Goal: Check status: Check status

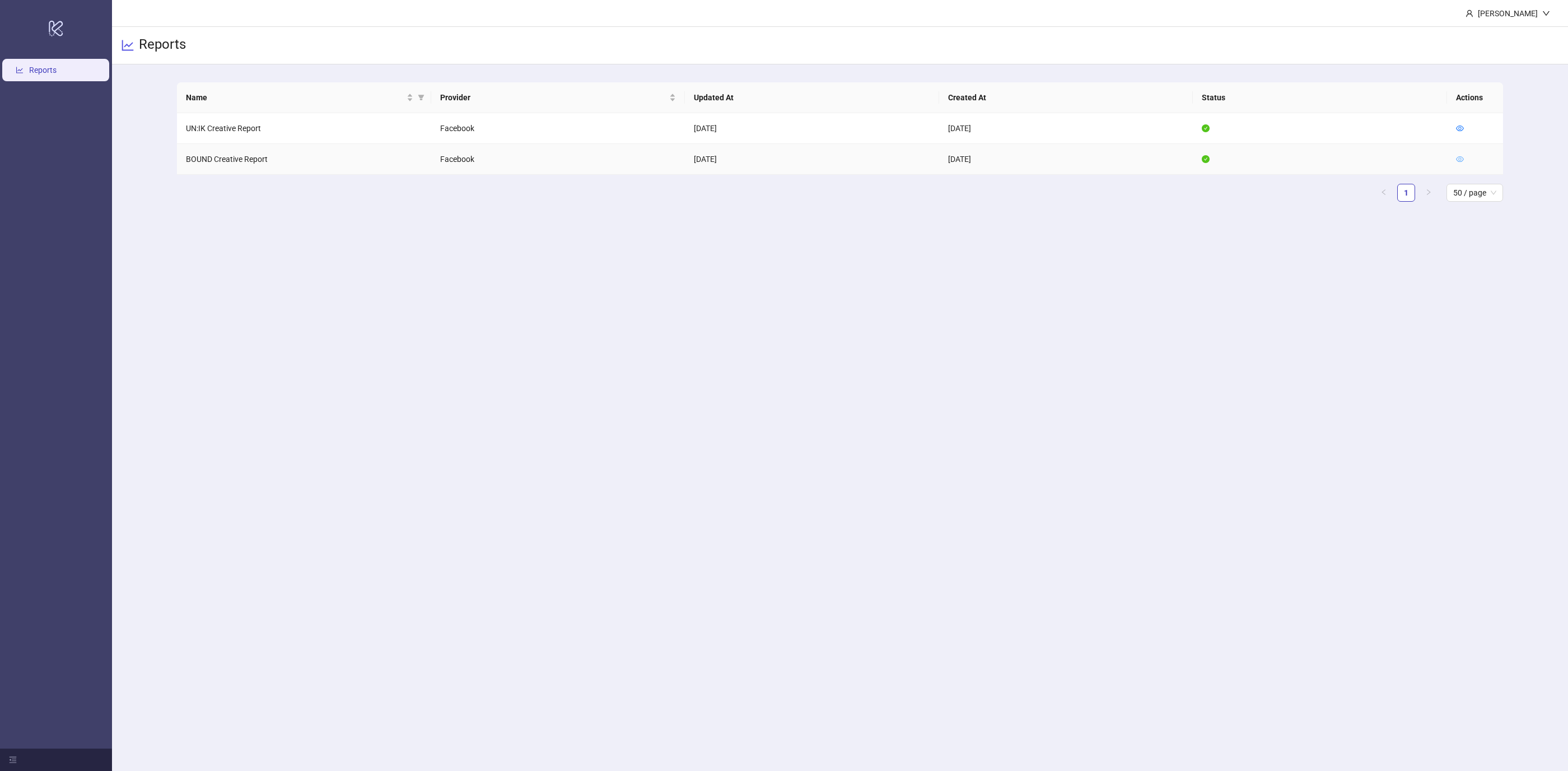
click at [1463, 160] on icon "eye" at bounding box center [1460, 159] width 8 height 8
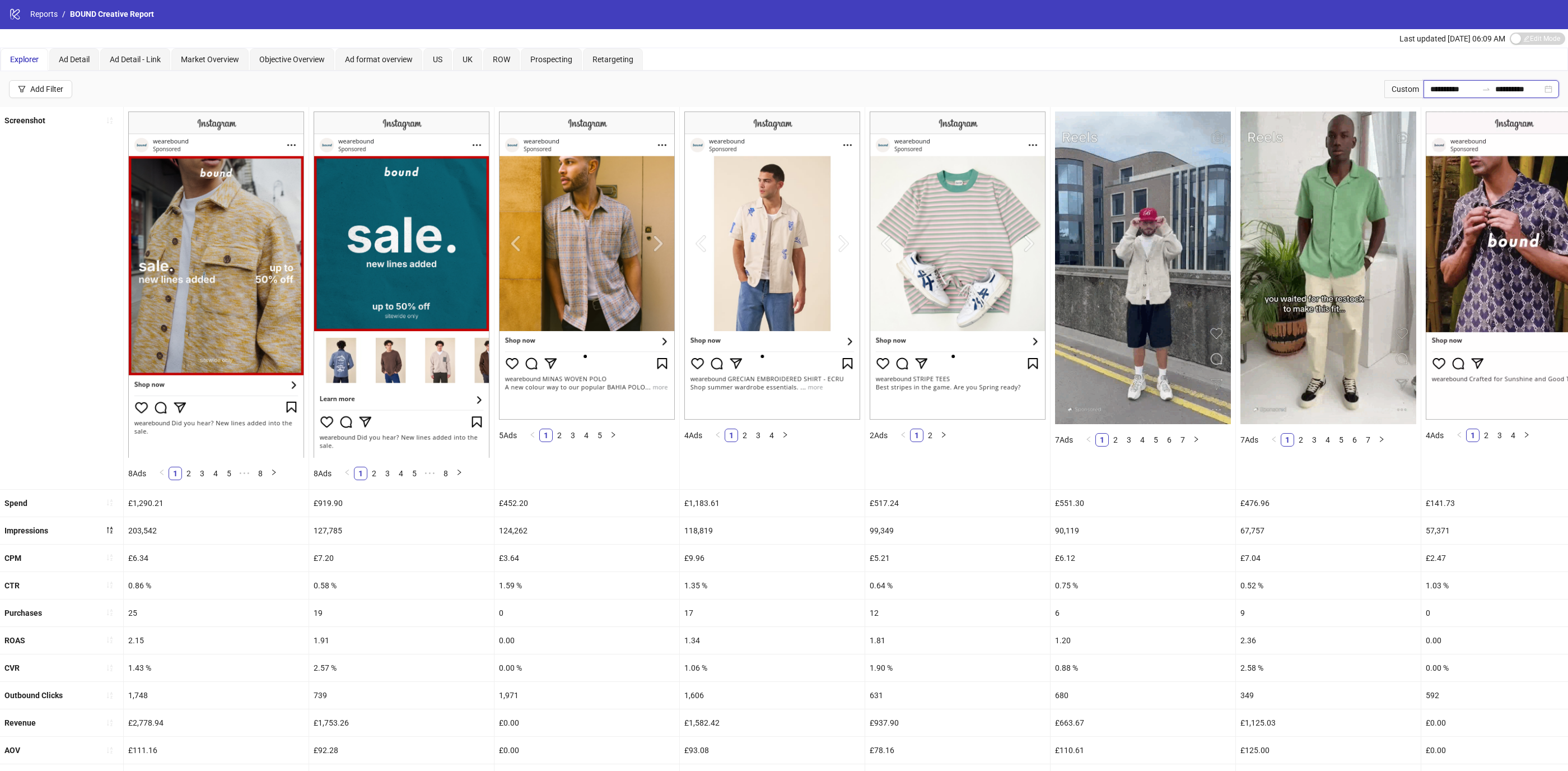
click at [1455, 83] on input "**********" at bounding box center [1454, 89] width 47 height 12
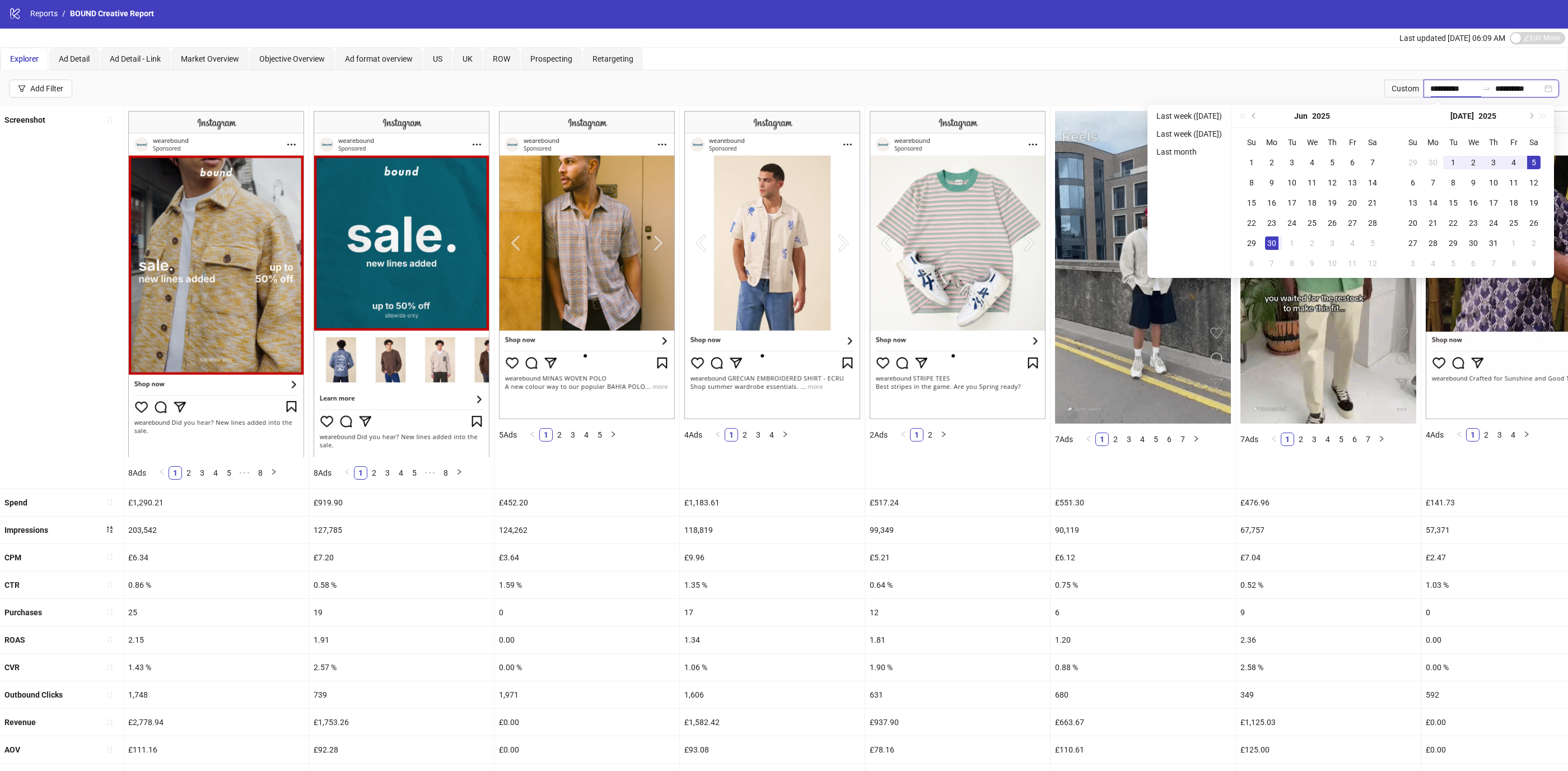
scroll to position [4, 0]
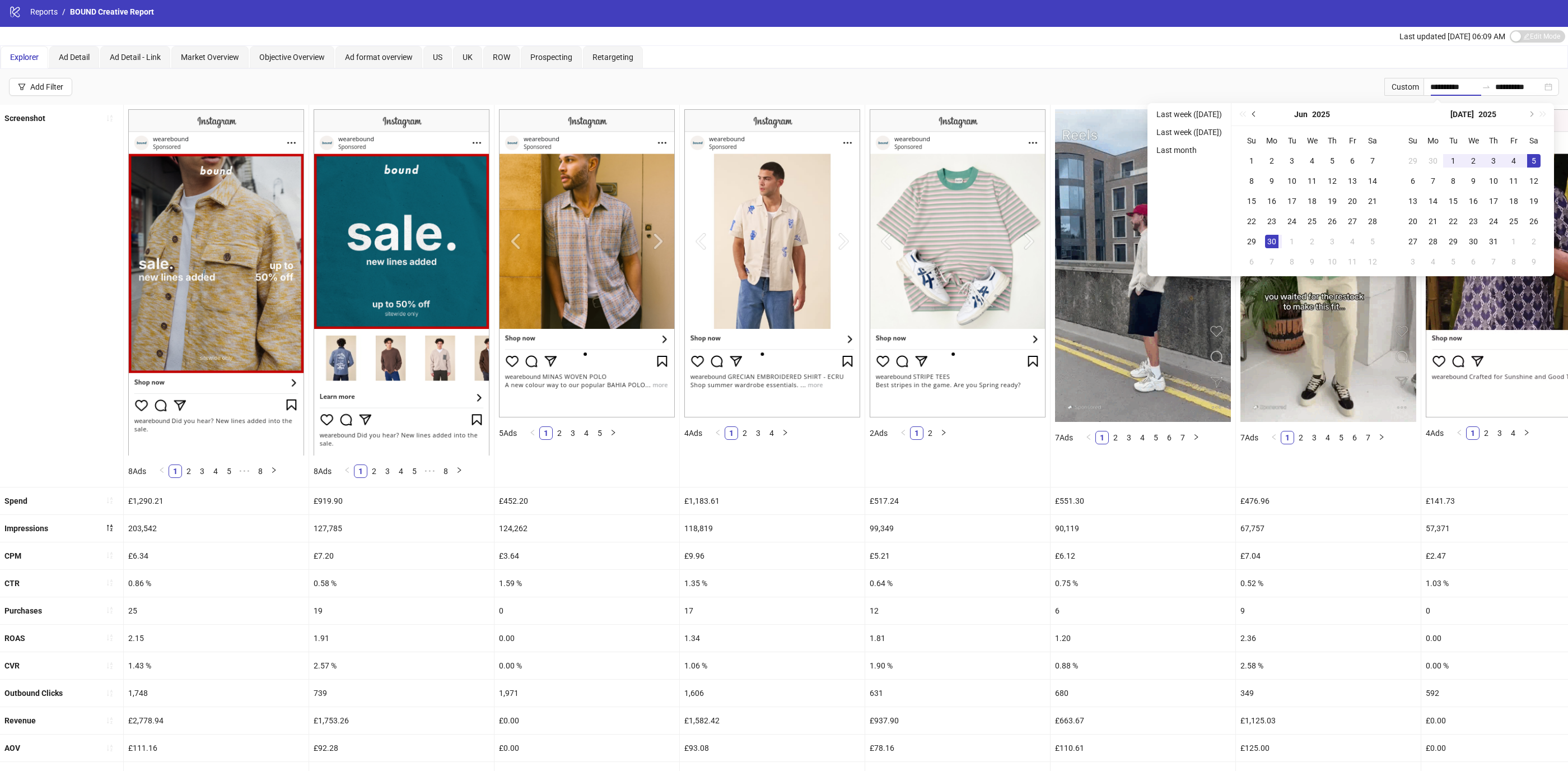
click at [1258, 112] on span "Previous month (PageUp)" at bounding box center [1255, 114] width 5 height 5
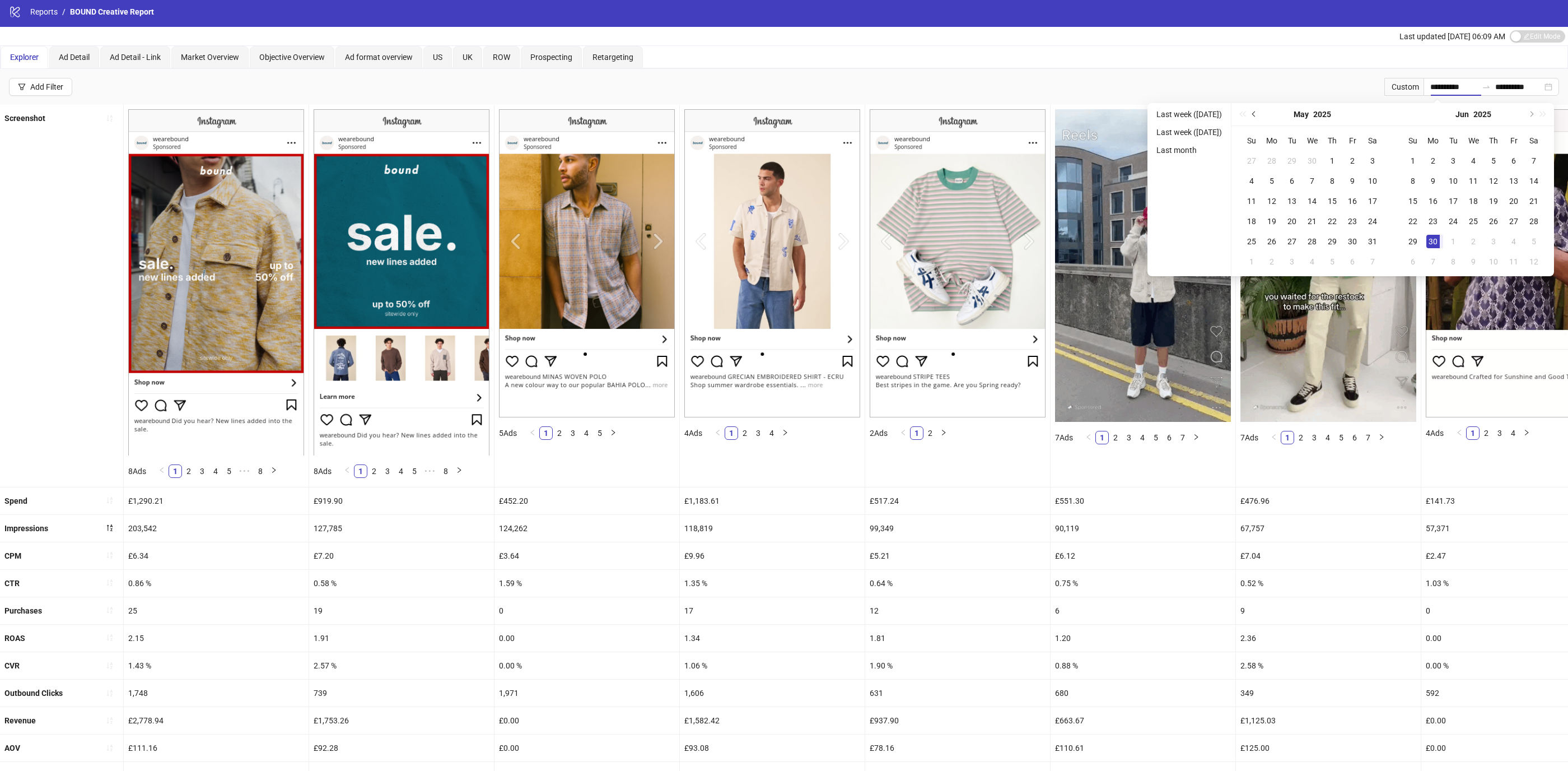
click at [1258, 112] on span "Previous month (PageUp)" at bounding box center [1255, 114] width 5 height 5
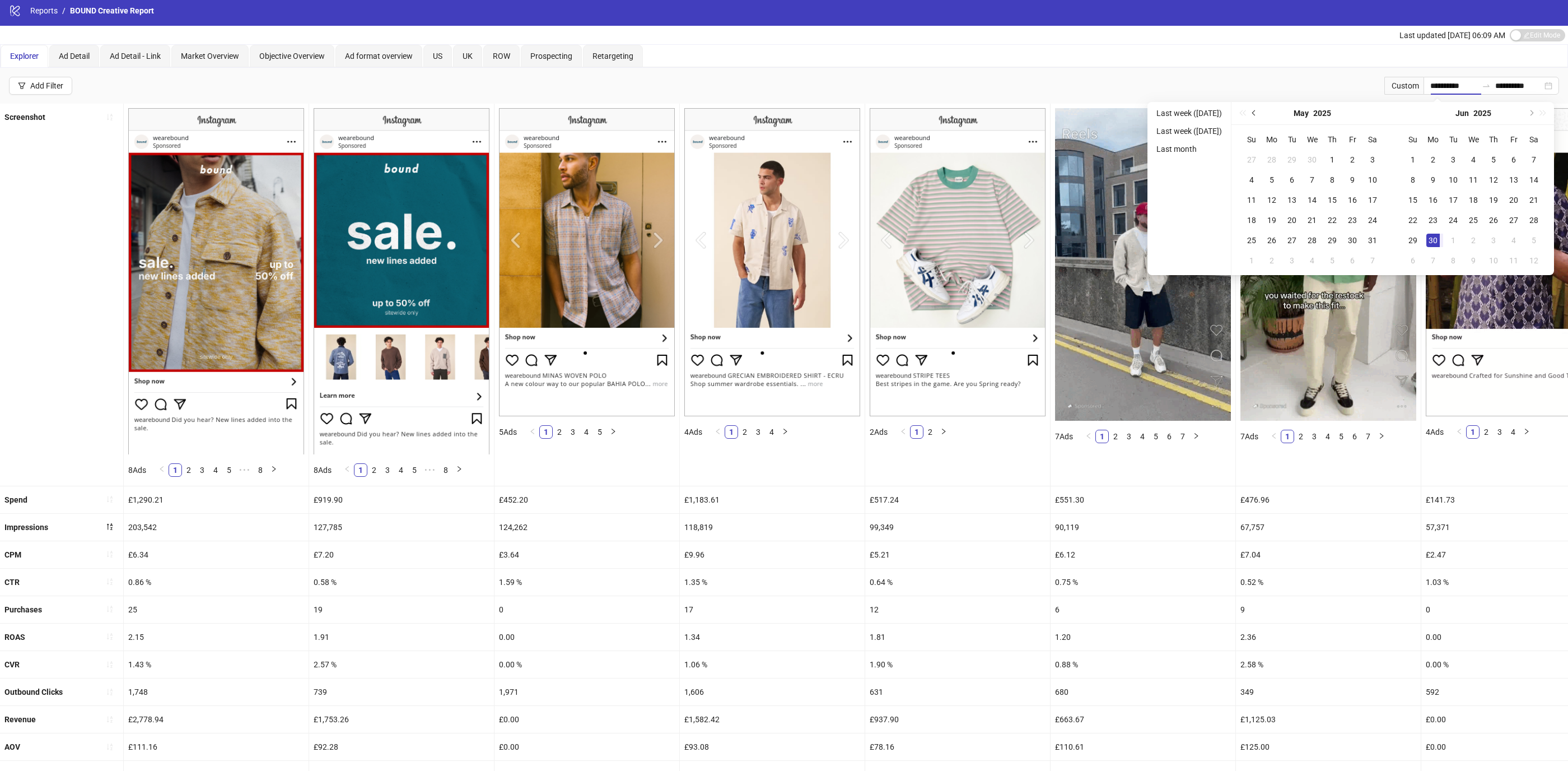
click at [1258, 112] on span "Previous month (PageUp)" at bounding box center [1255, 113] width 5 height 5
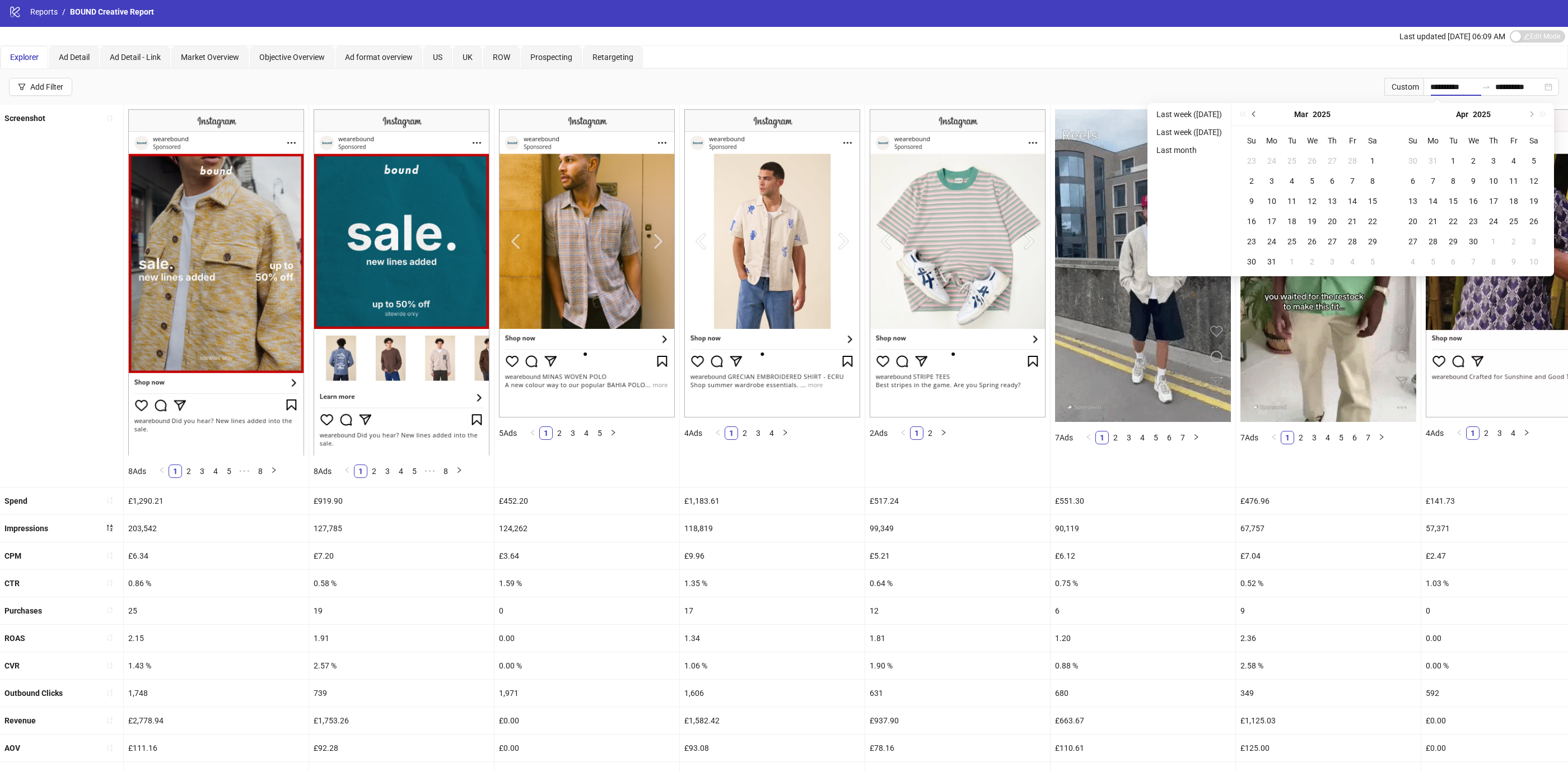
click at [1258, 112] on span "Previous month (PageUp)" at bounding box center [1255, 114] width 5 height 5
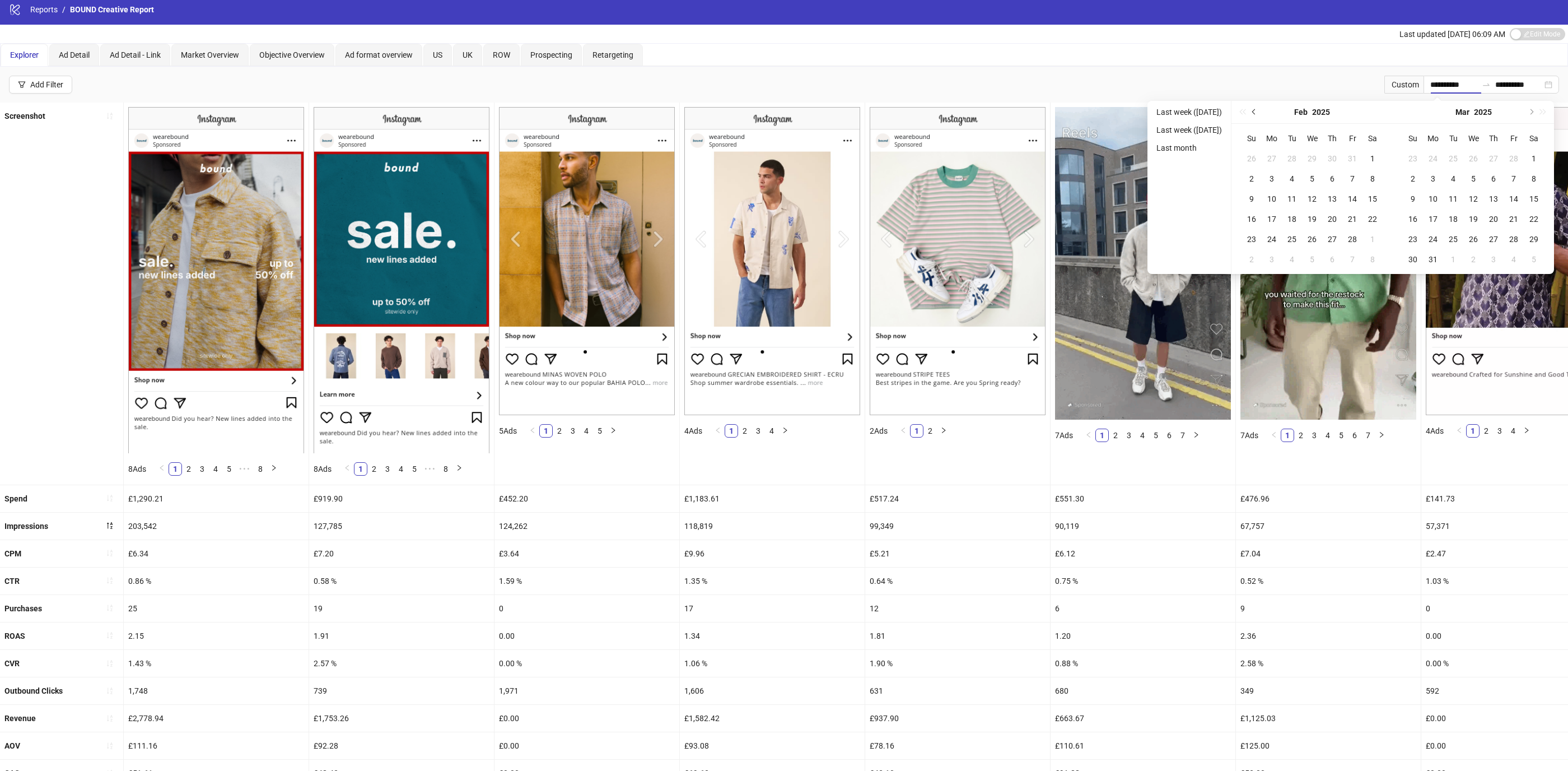
click at [1258, 112] on span "Previous month (PageUp)" at bounding box center [1255, 111] width 5 height 5
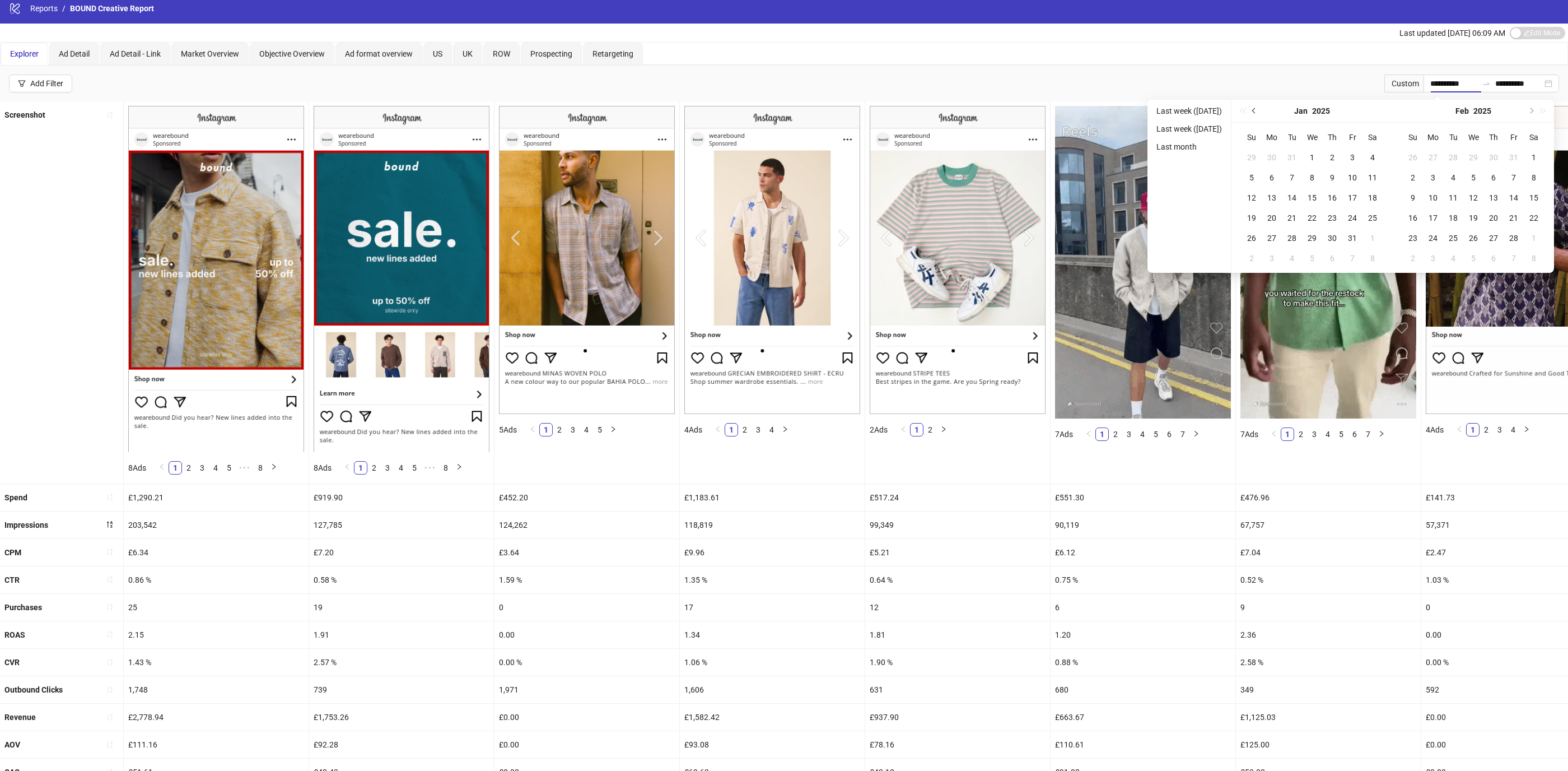
click at [1258, 112] on span "Previous month (PageUp)" at bounding box center [1255, 111] width 5 height 5
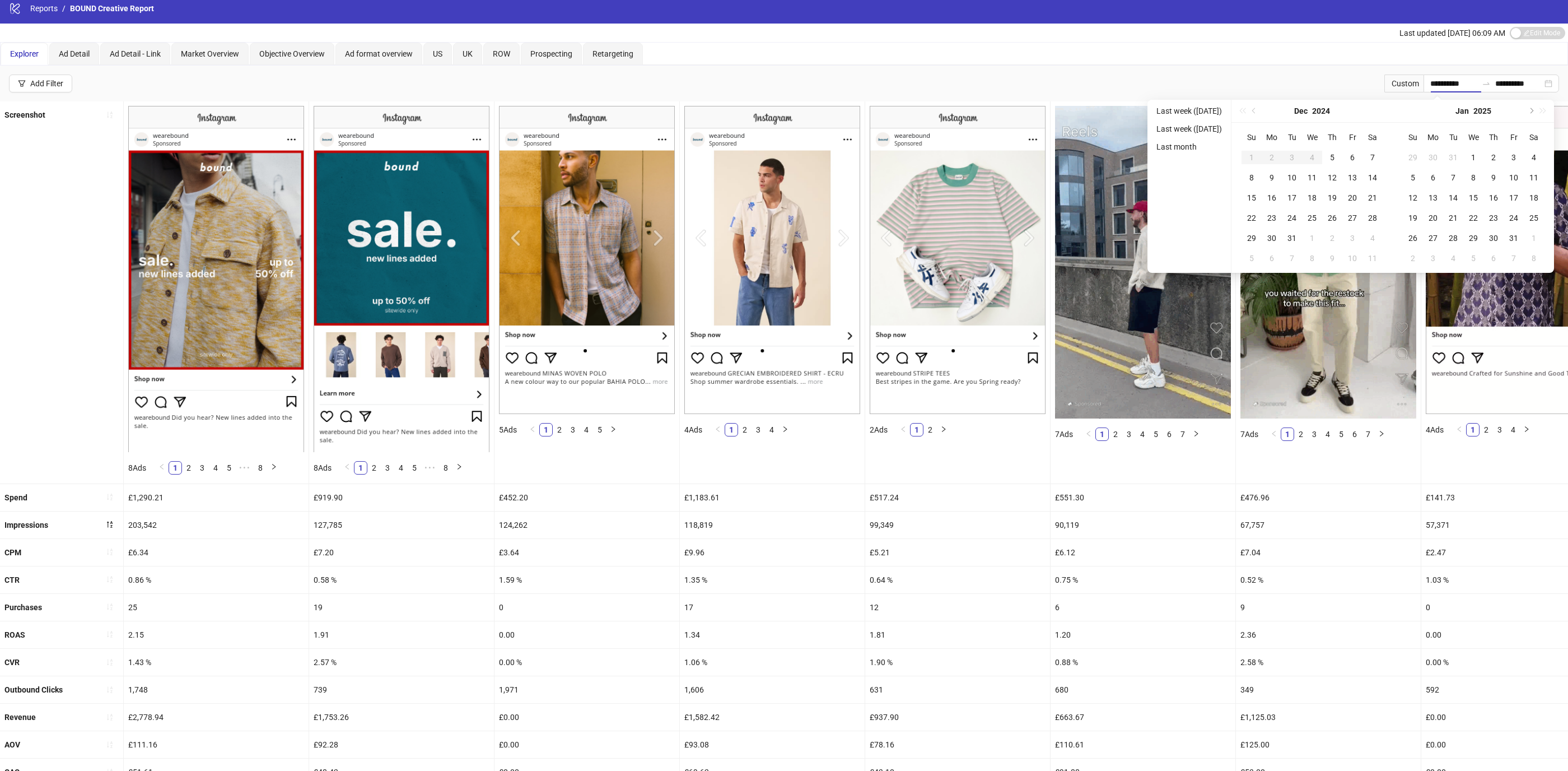
click at [1259, 112] on div "[DATE]" at bounding box center [1312, 111] width 161 height 23
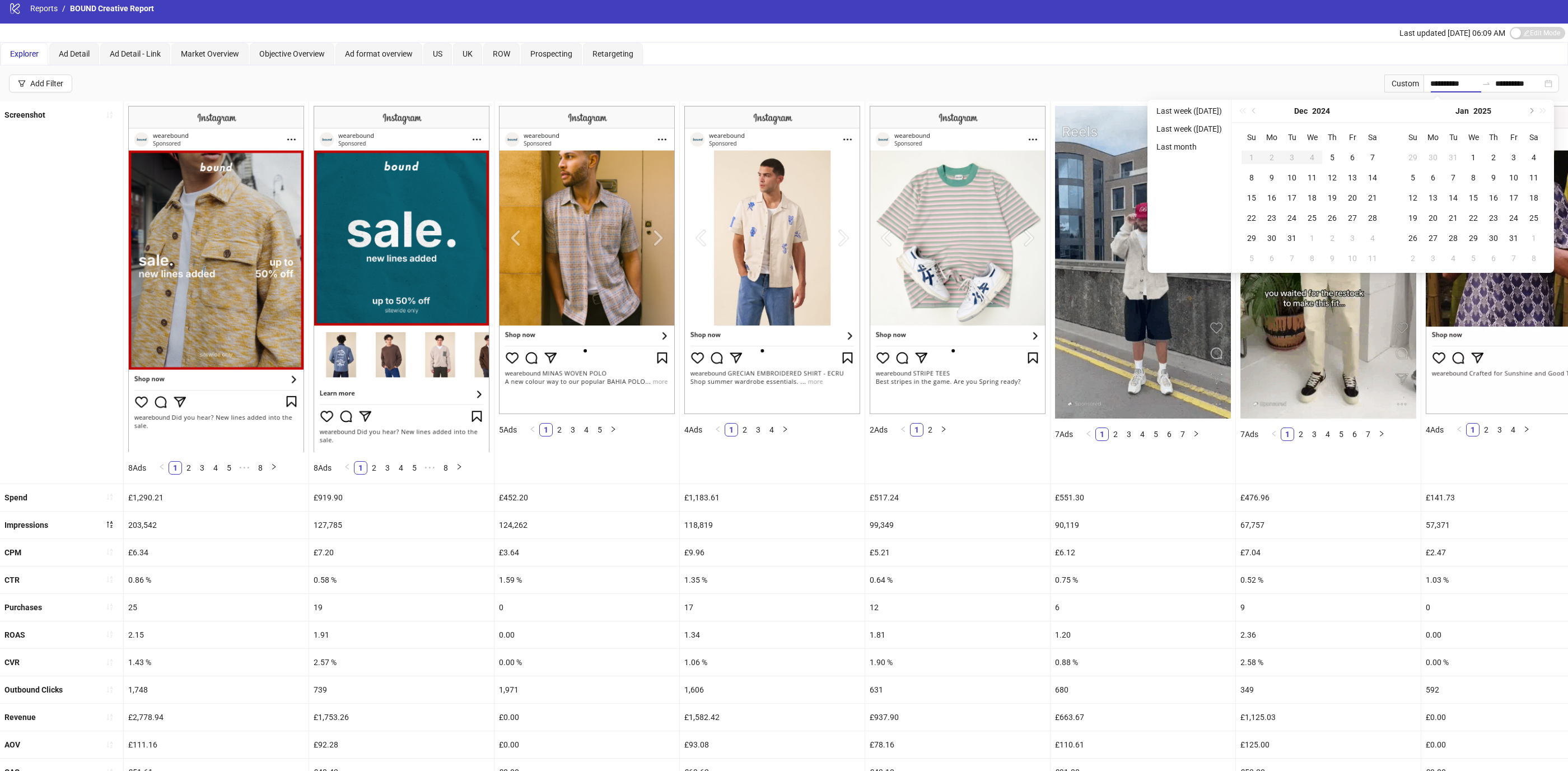
scroll to position [11, 0]
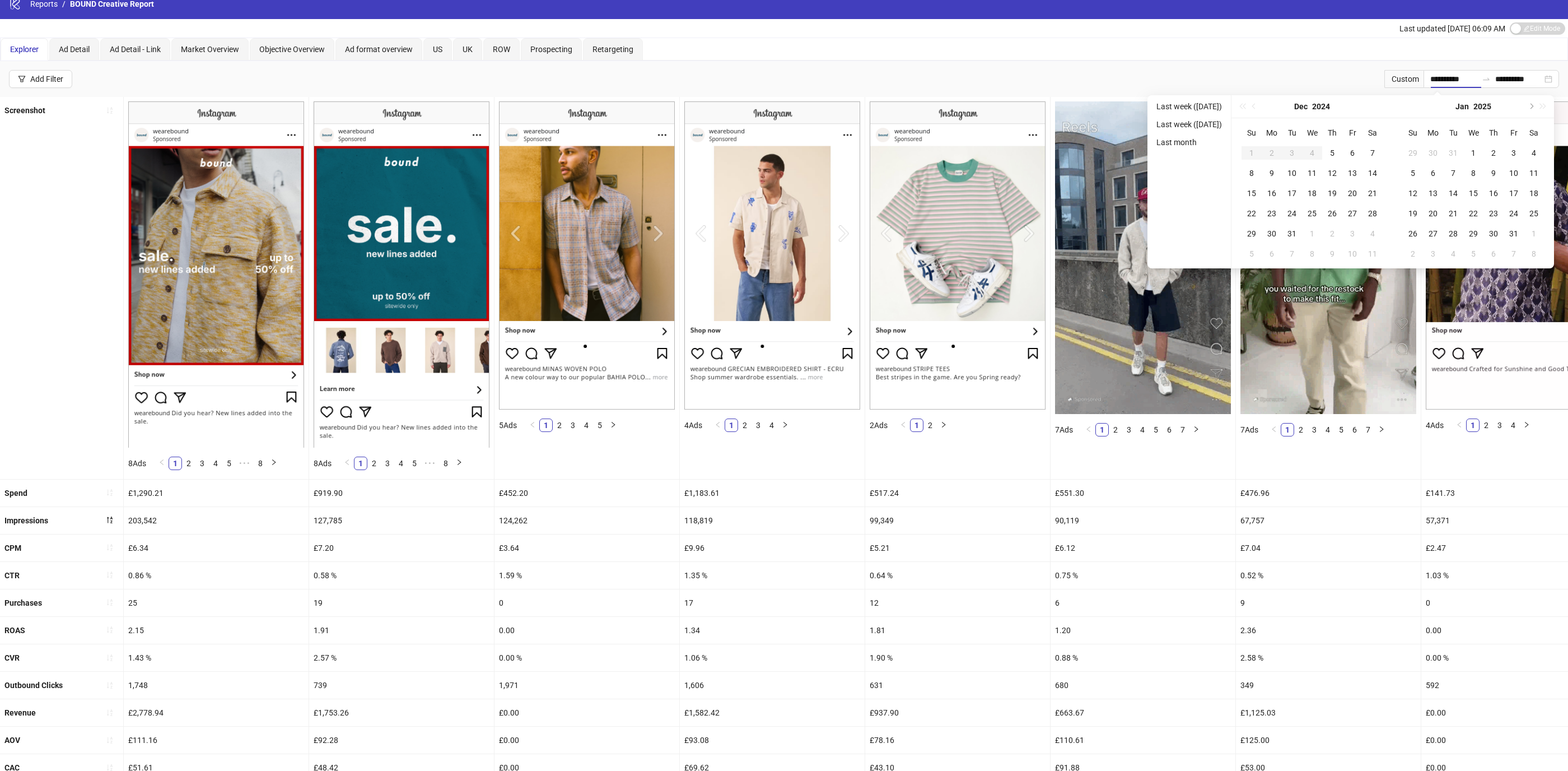
click at [1258, 111] on div "[DATE]" at bounding box center [1312, 107] width 161 height 23
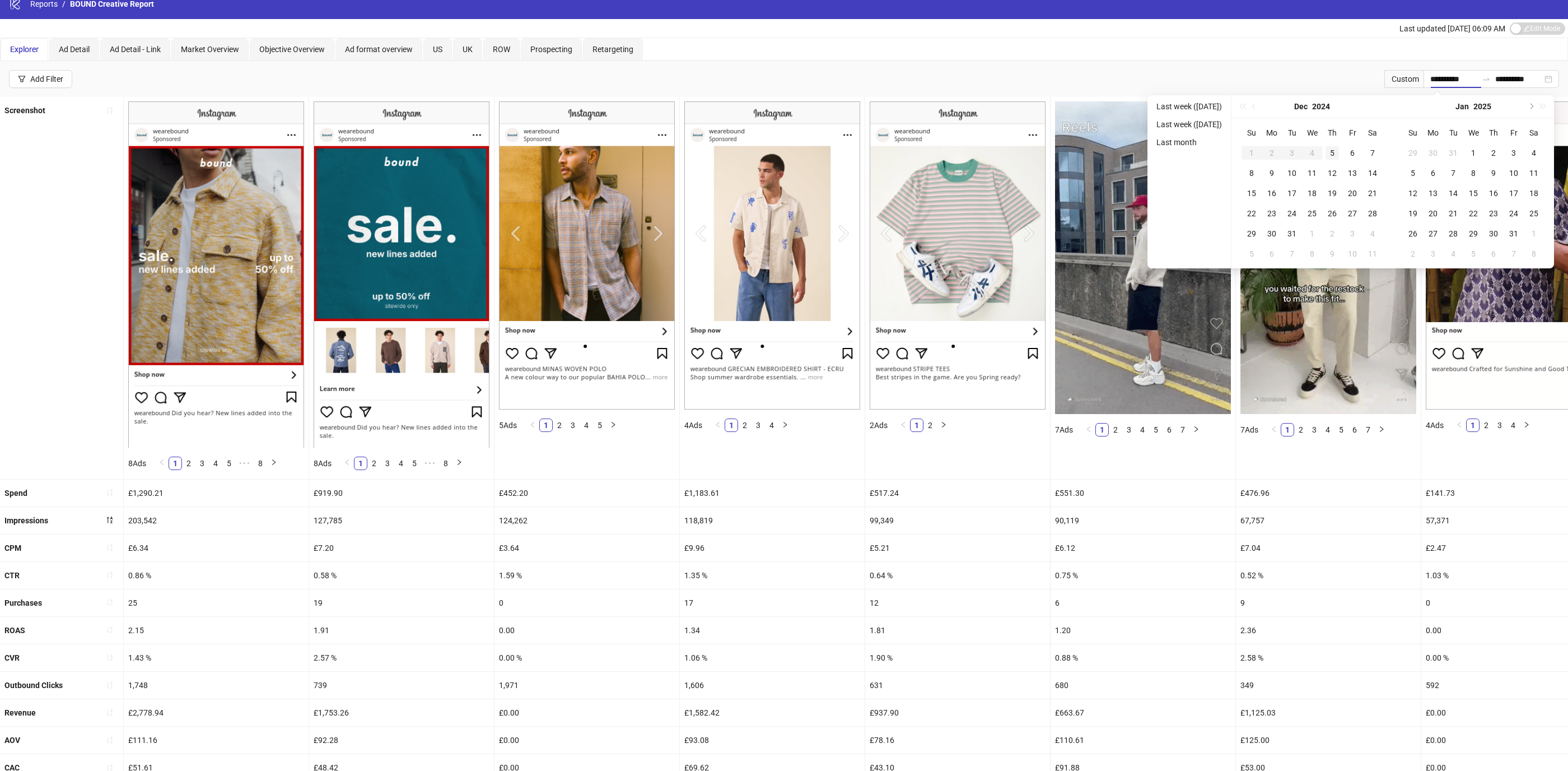
type input "**********"
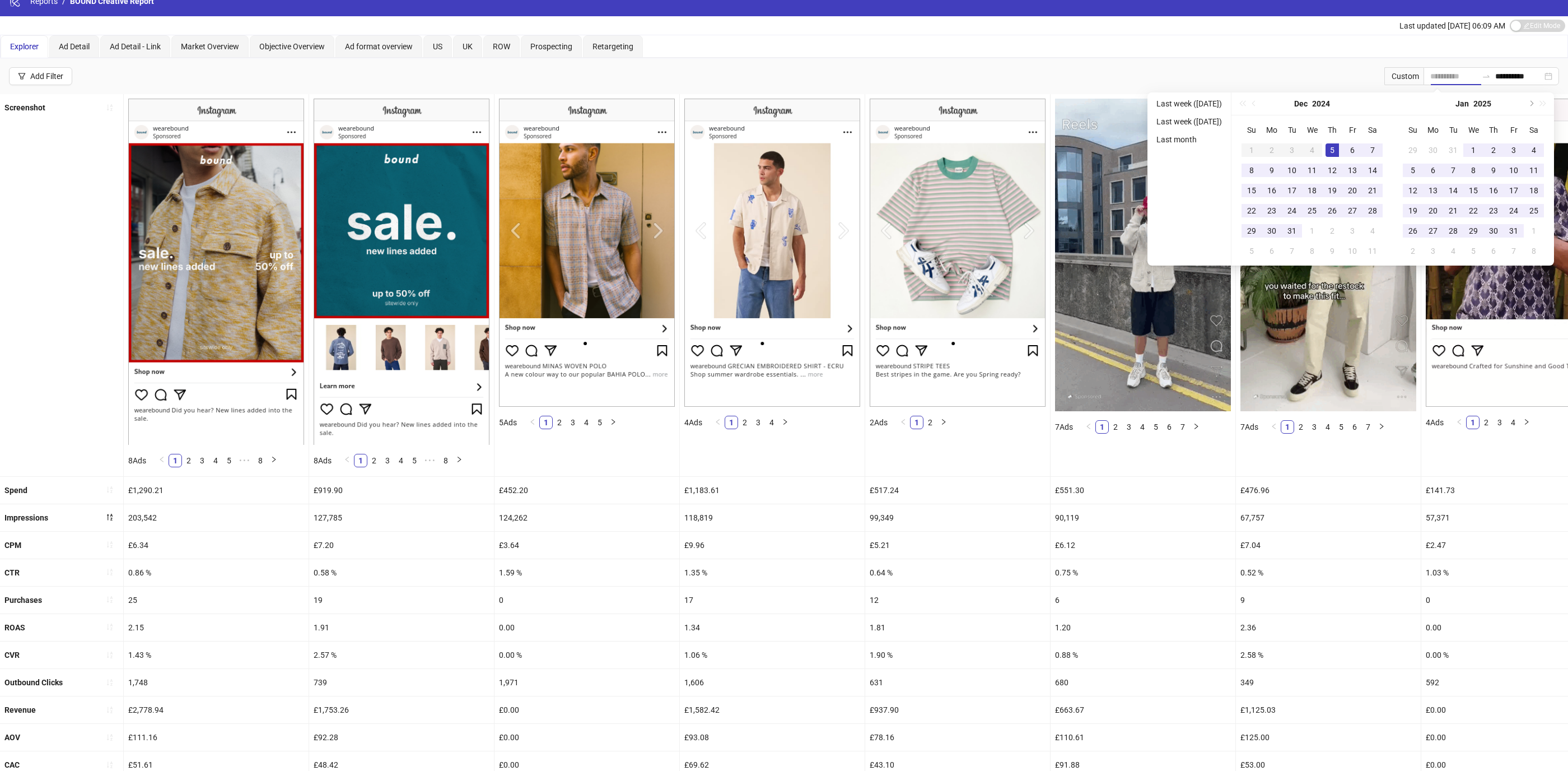
click at [1337, 150] on div "5" at bounding box center [1332, 150] width 13 height 13
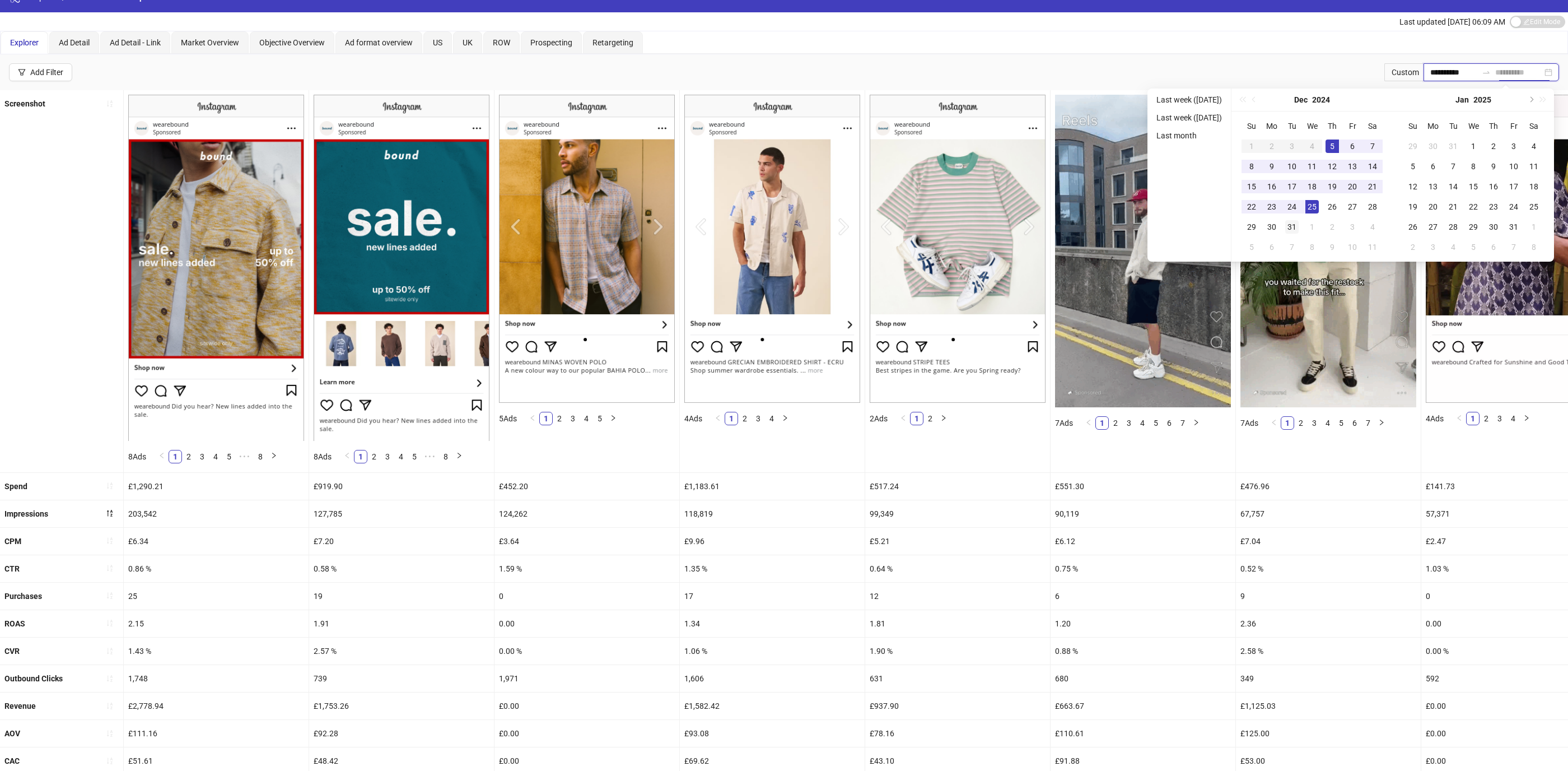
type input "**********"
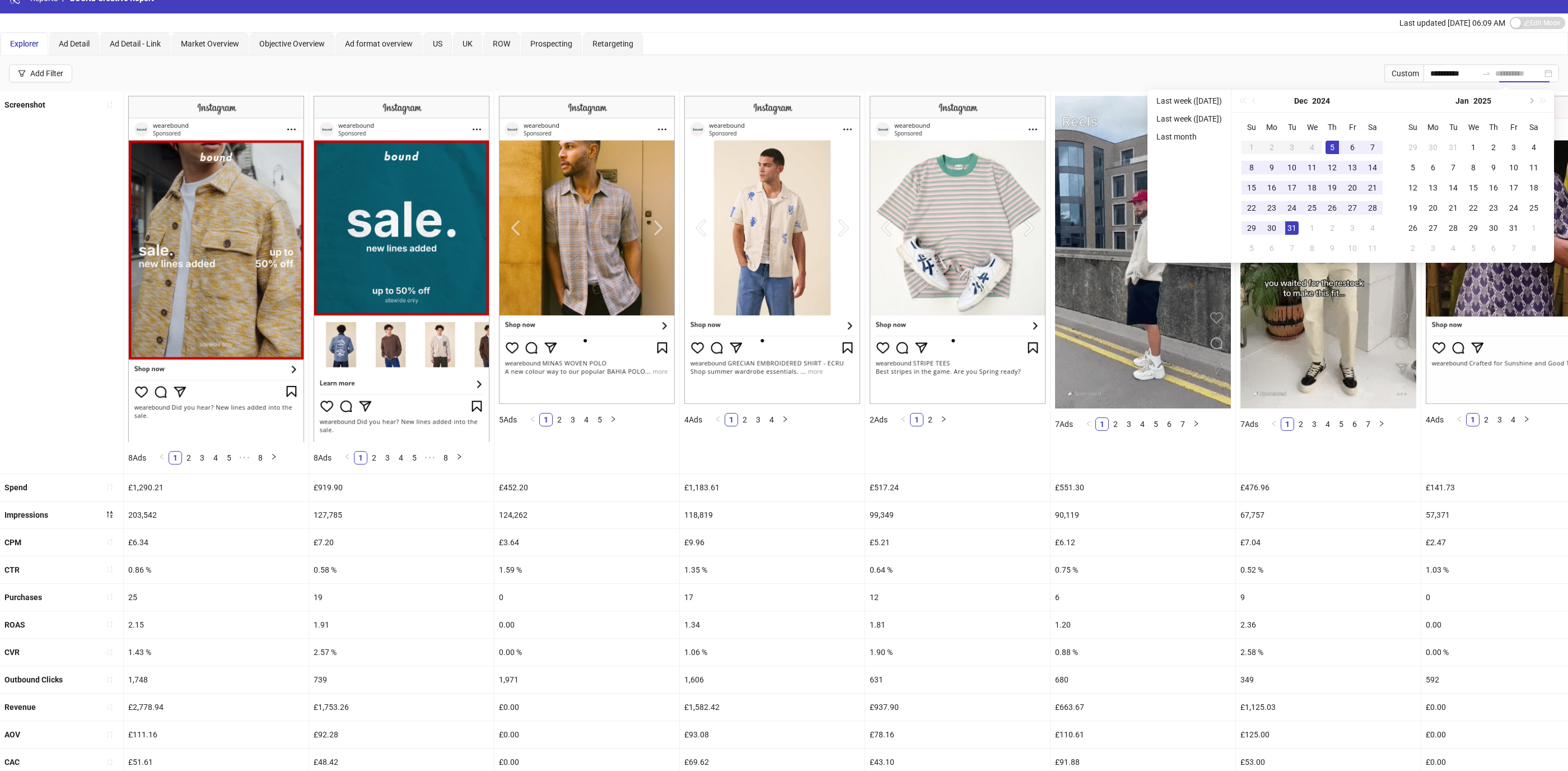
click at [1297, 227] on div "31" at bounding box center [1292, 228] width 13 height 13
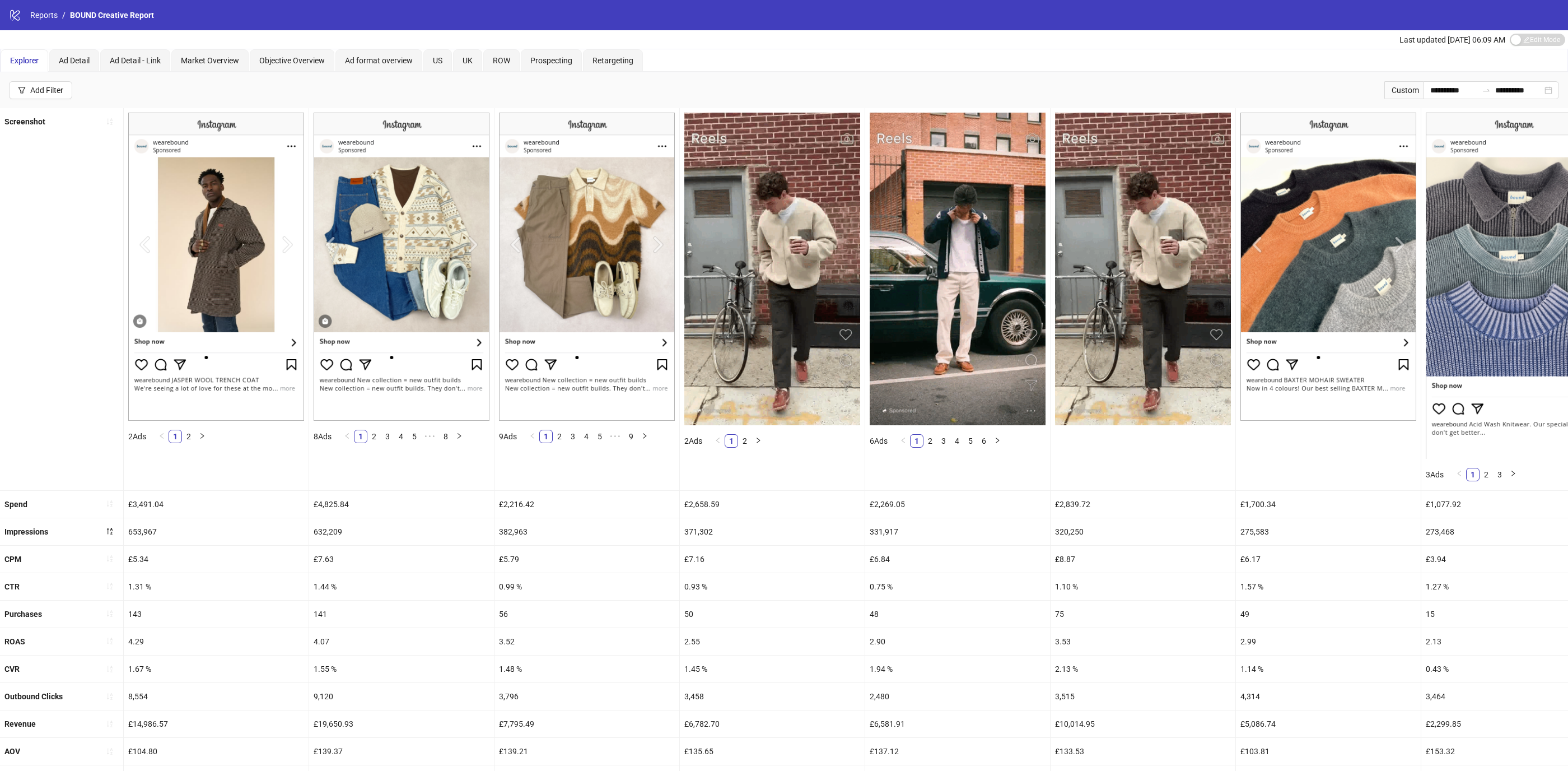
scroll to position [174, 0]
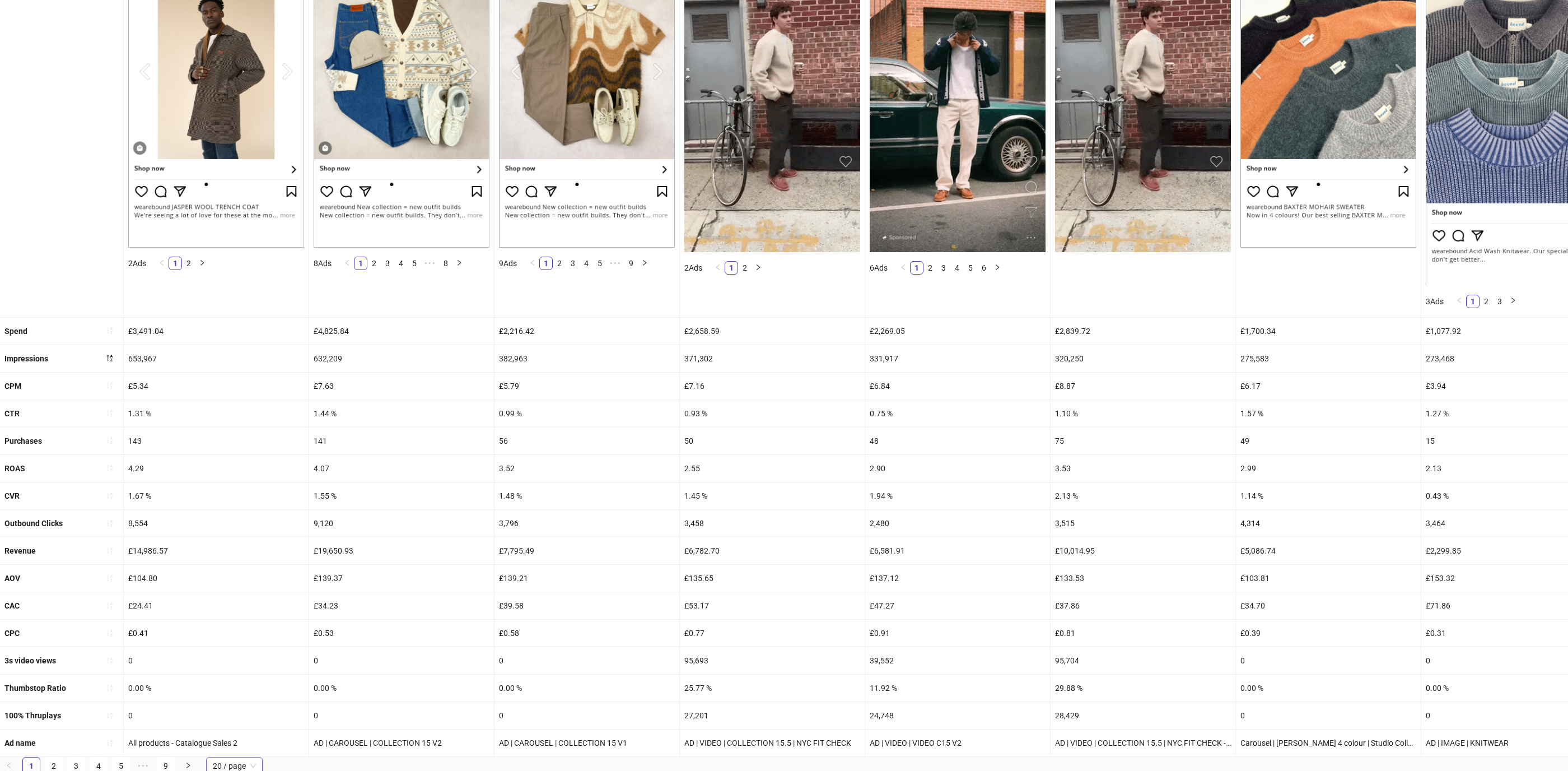
click at [233, 761] on span "20 / page" at bounding box center [234, 766] width 43 height 17
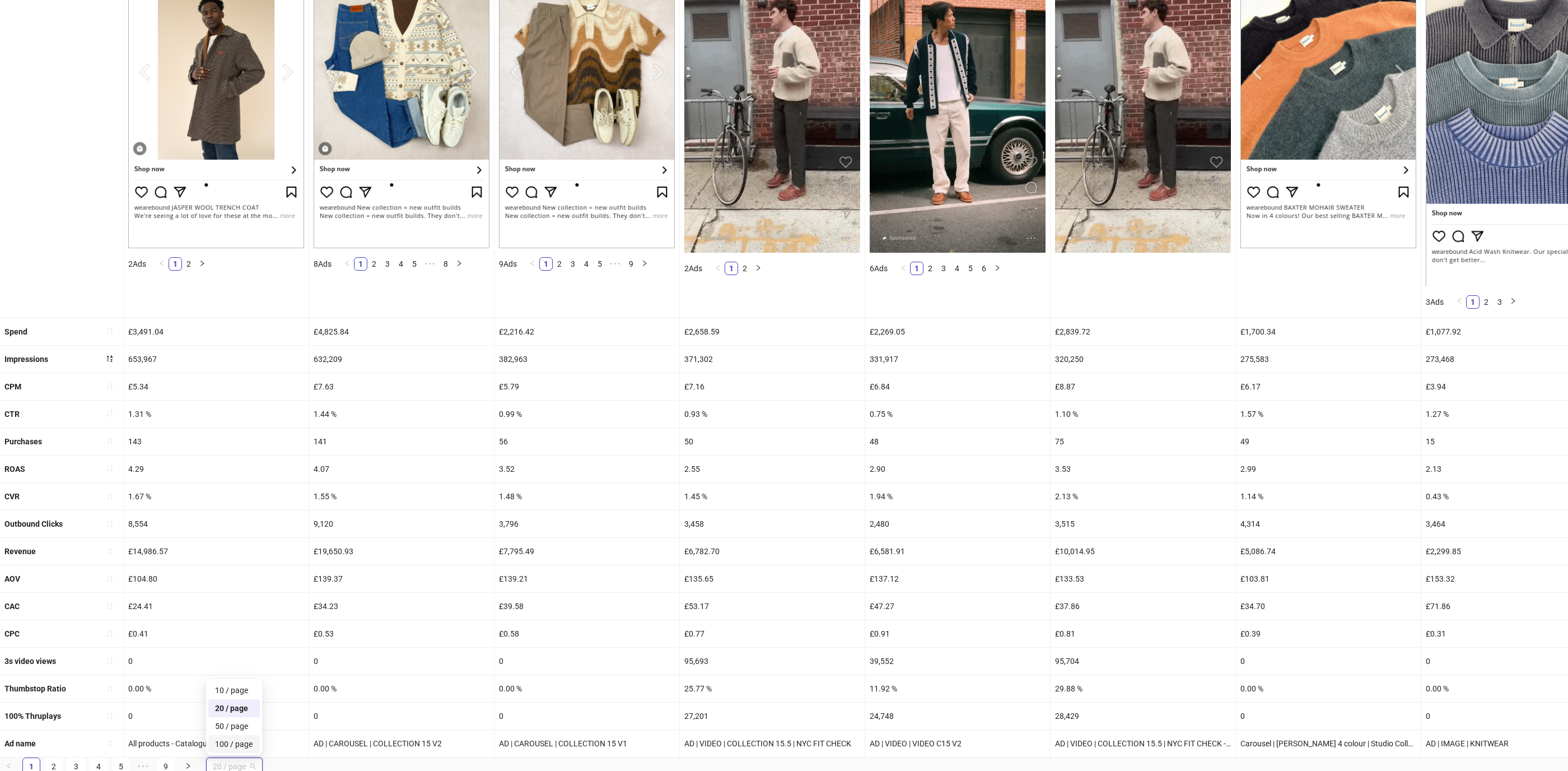
click at [239, 742] on div "100 / page" at bounding box center [234, 744] width 38 height 12
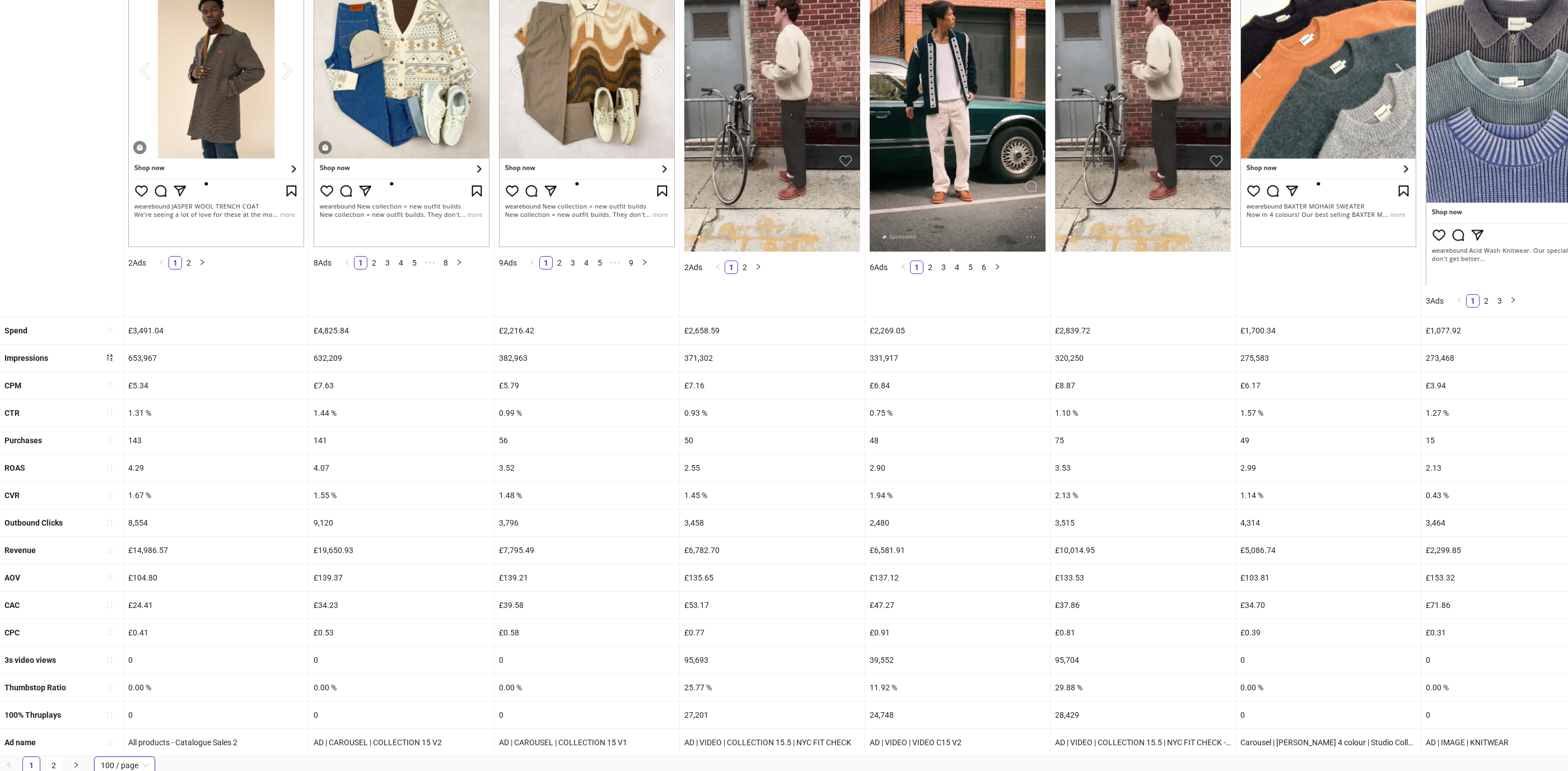
click at [369, 559] on div "£19,650.93" at bounding box center [402, 550] width 185 height 27
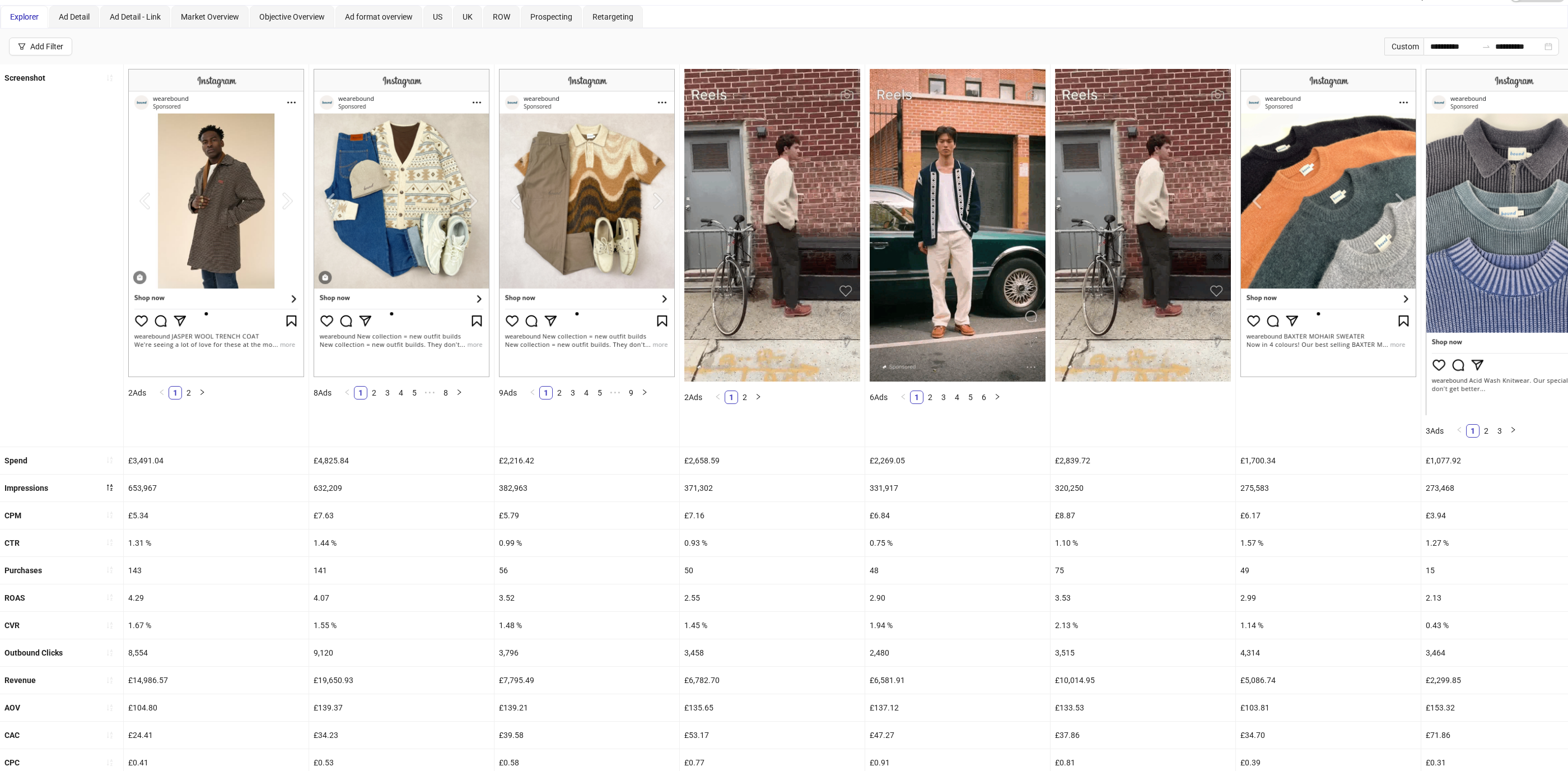
scroll to position [0, 0]
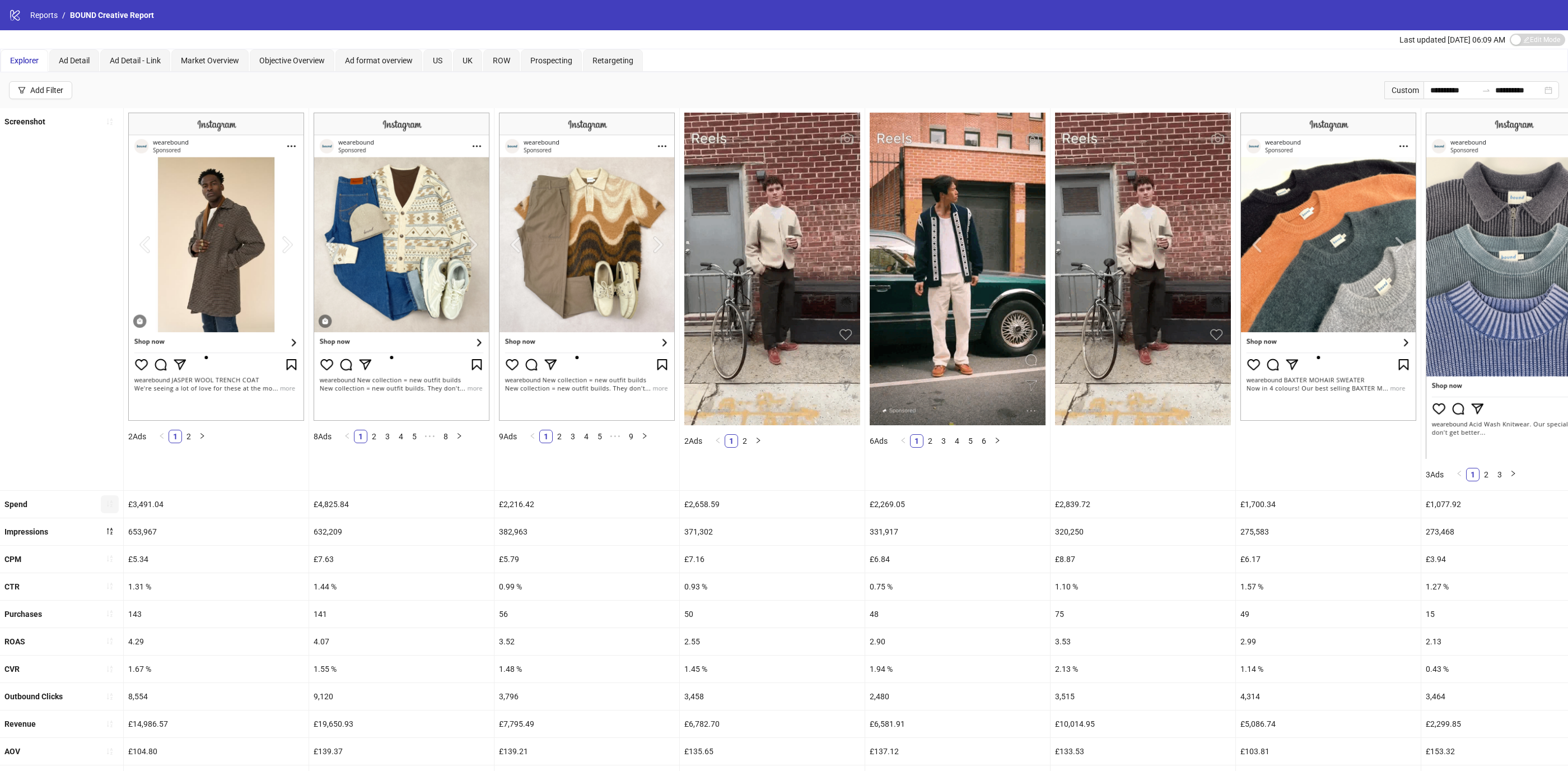
click at [107, 502] on icon "sort-ascending" at bounding box center [110, 504] width 8 height 8
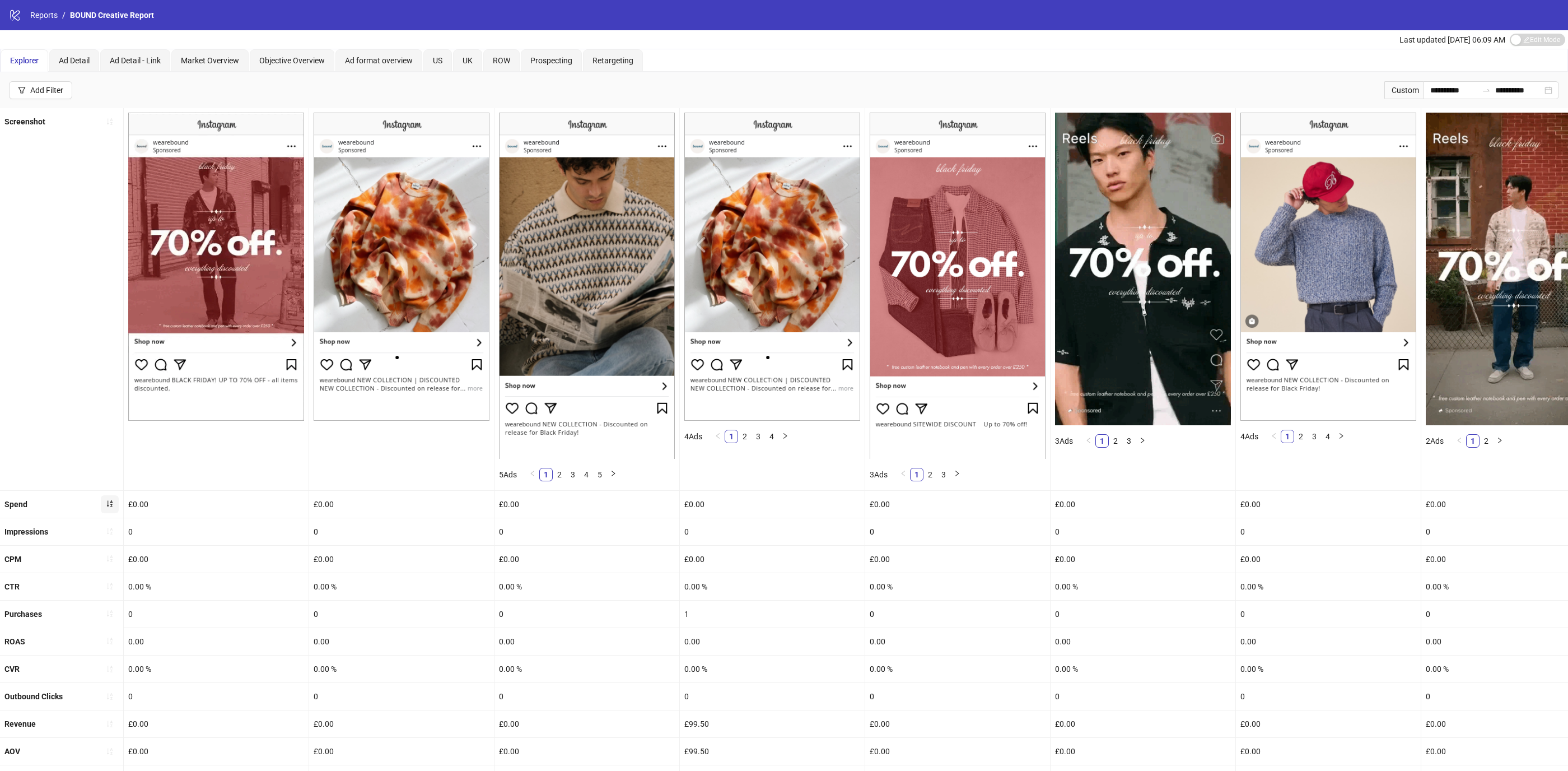
click at [111, 500] on icon "sort-ascending" at bounding box center [110, 504] width 8 height 8
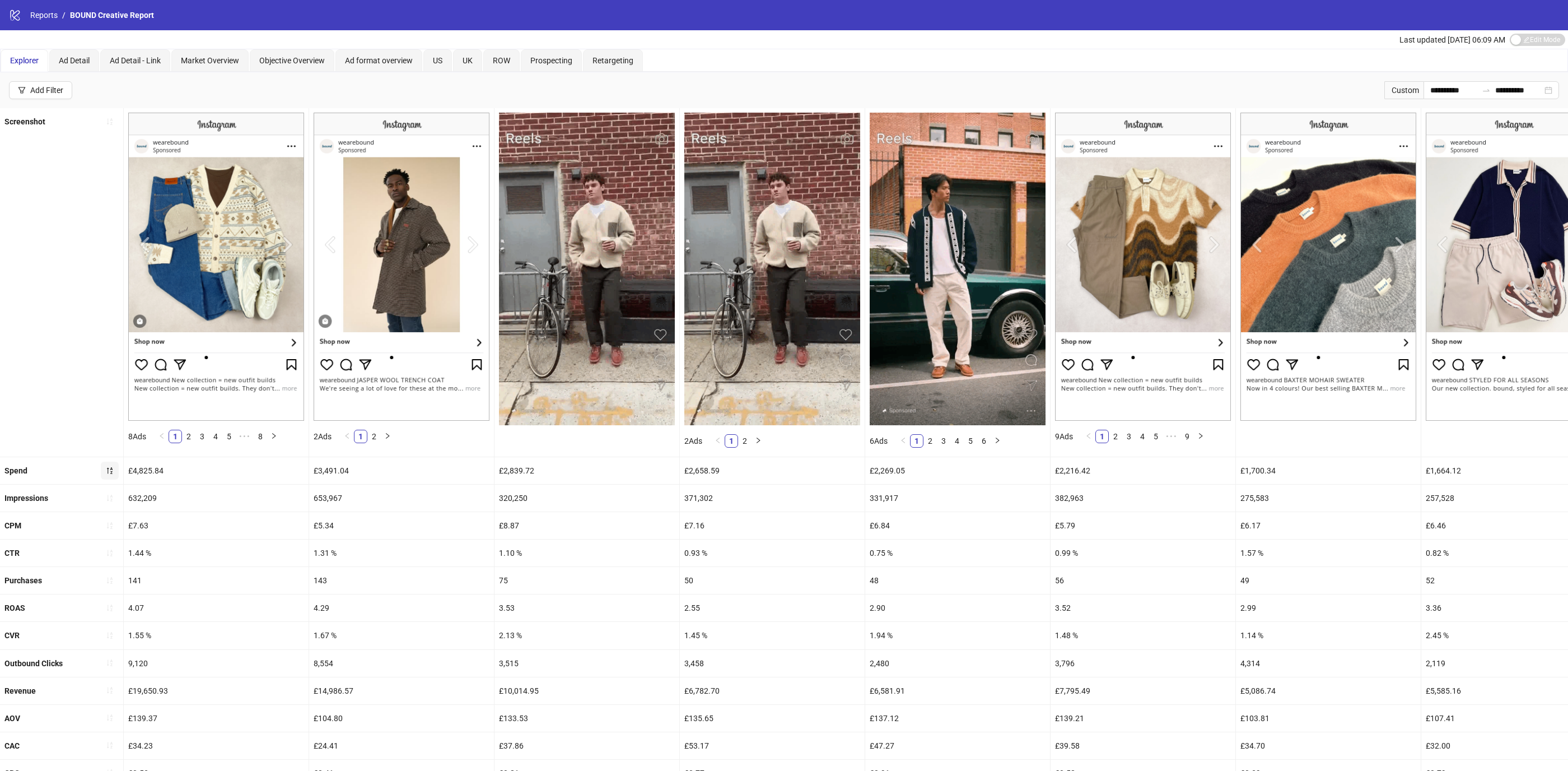
click at [284, 241] on img at bounding box center [216, 267] width 176 height 308
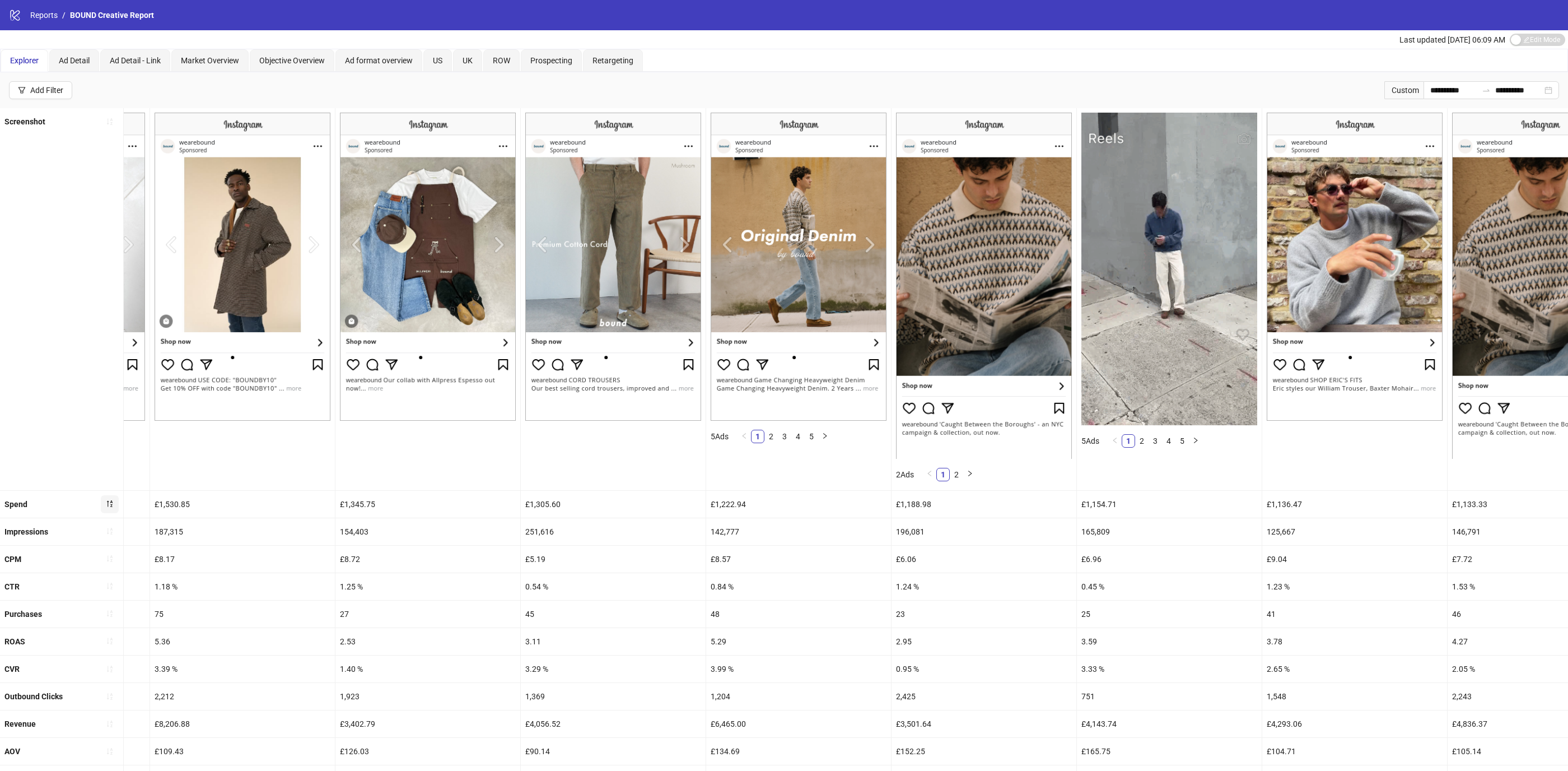
click at [684, 249] on img at bounding box center [613, 267] width 176 height 308
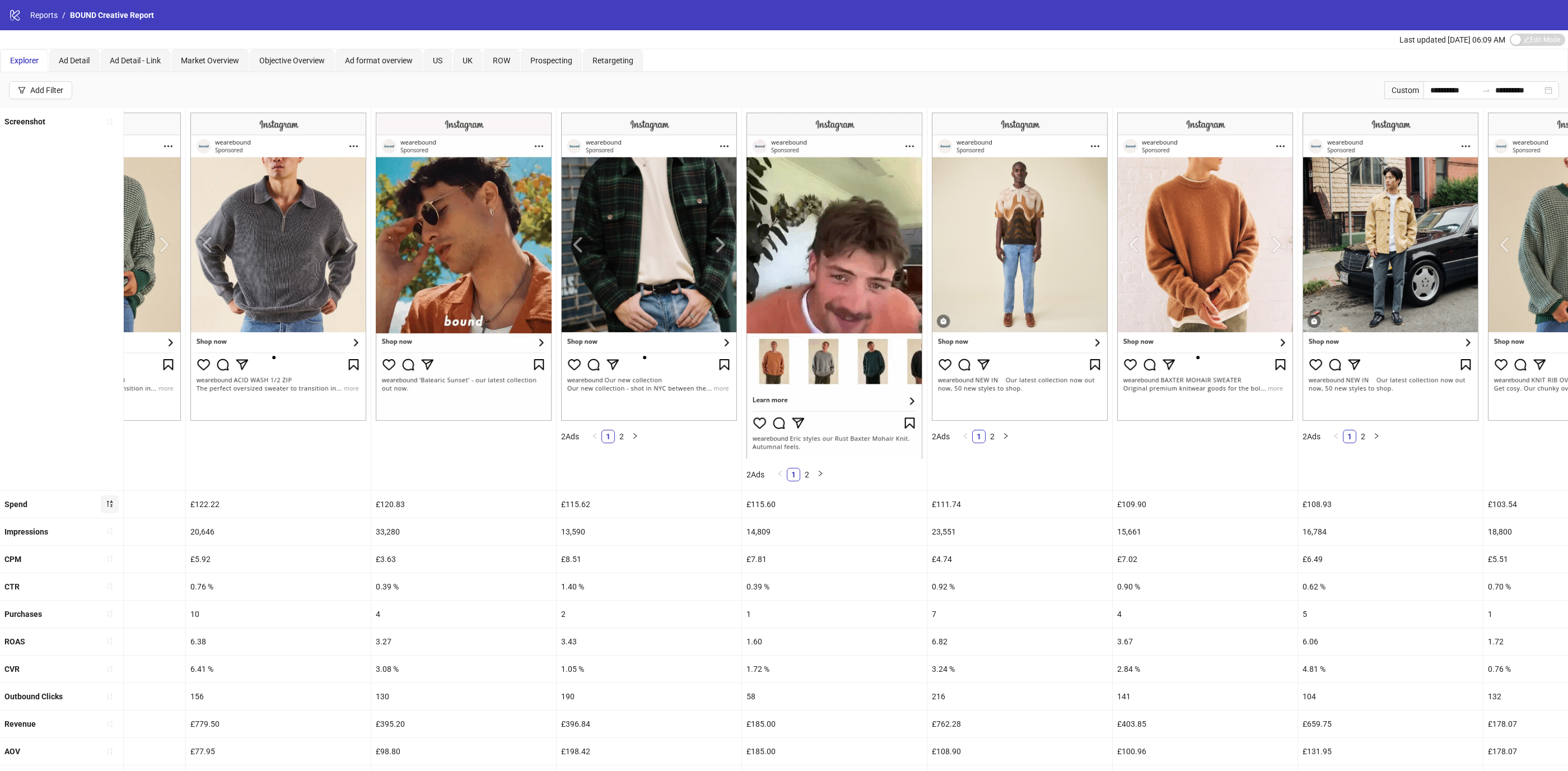
scroll to position [0, 12403]
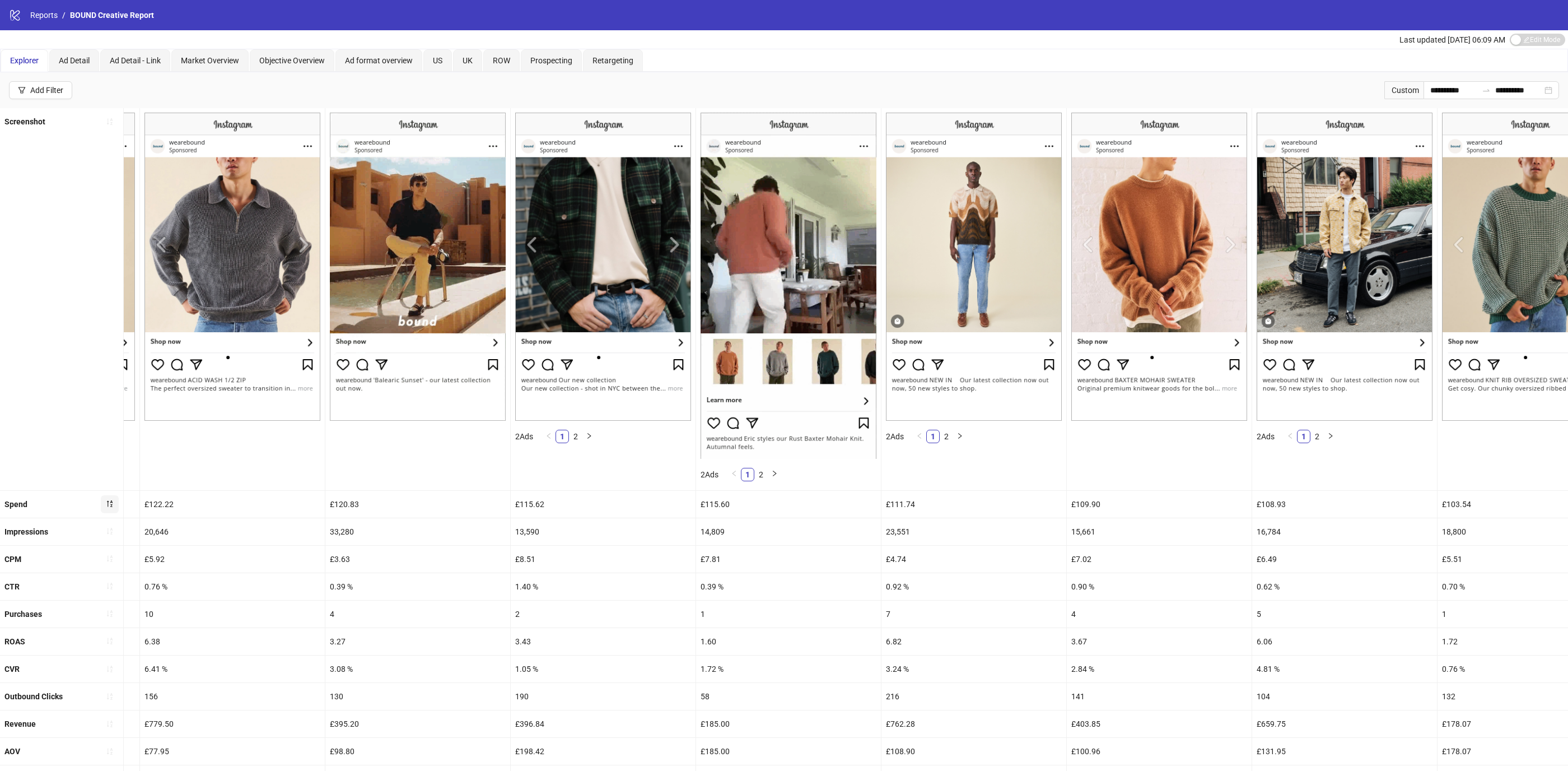
click at [659, 242] on img at bounding box center [603, 267] width 176 height 308
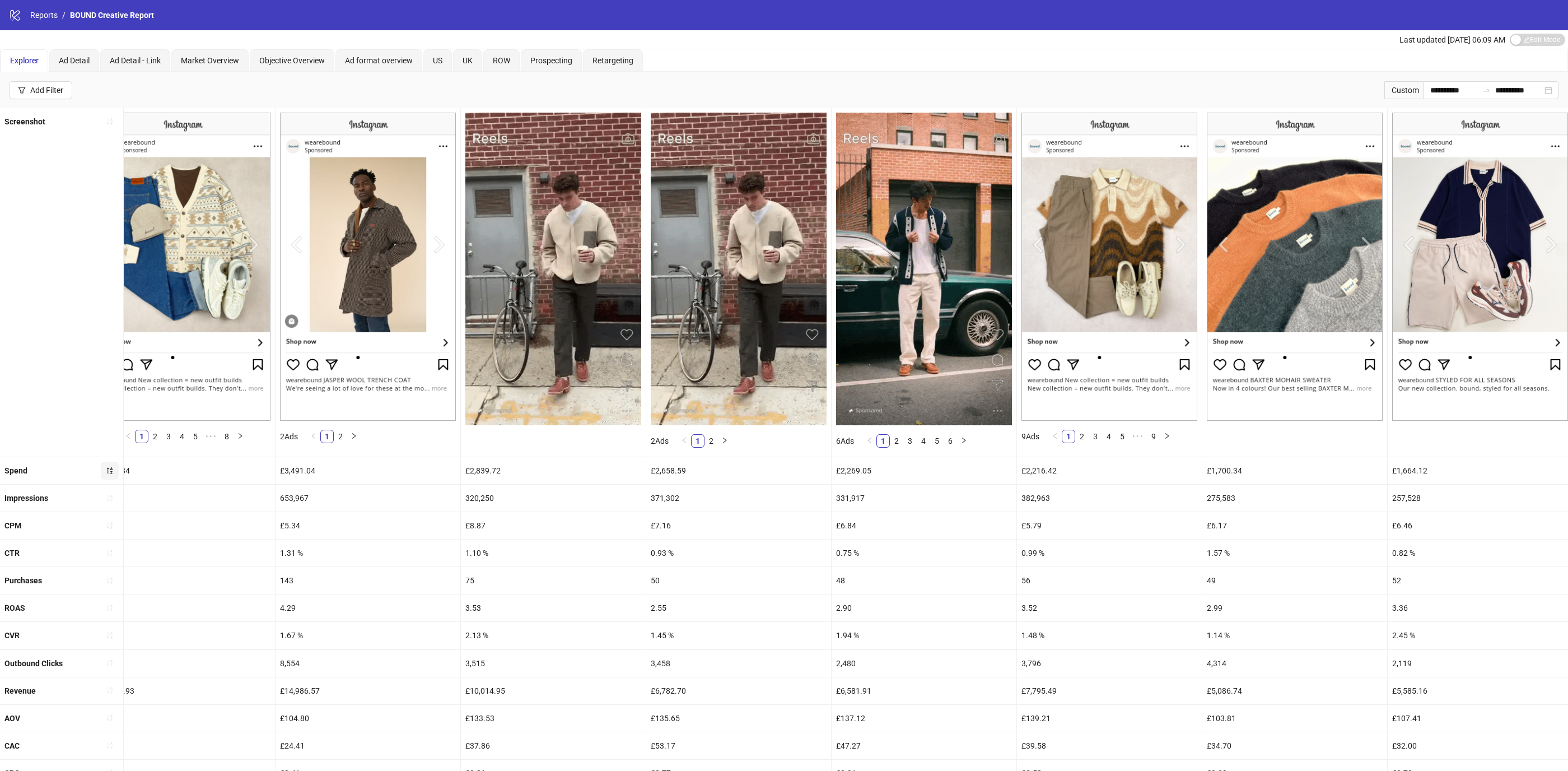
scroll to position [0, 0]
